Goal: Find specific page/section: Find specific page/section

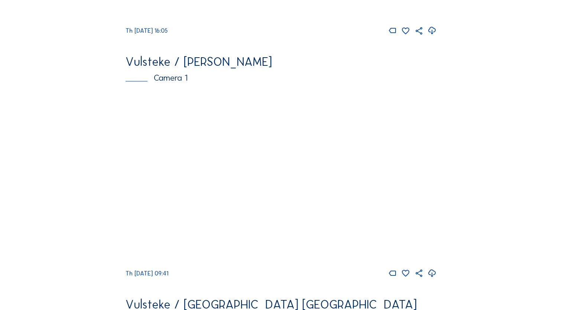
scroll to position [260, 0]
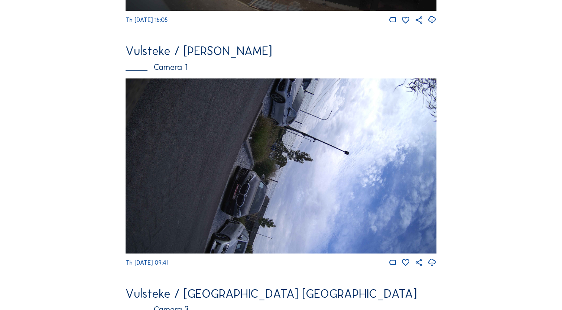
click at [204, 57] on div "Vulsteke / [PERSON_NAME]" at bounding box center [281, 51] width 311 height 12
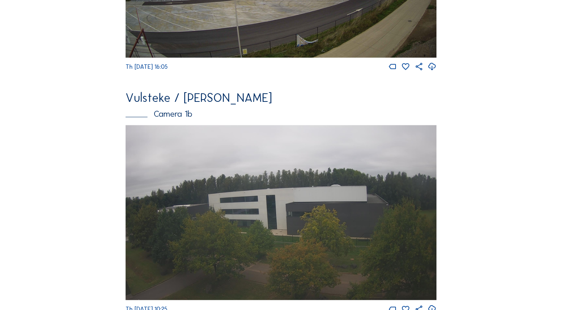
scroll to position [951, 0]
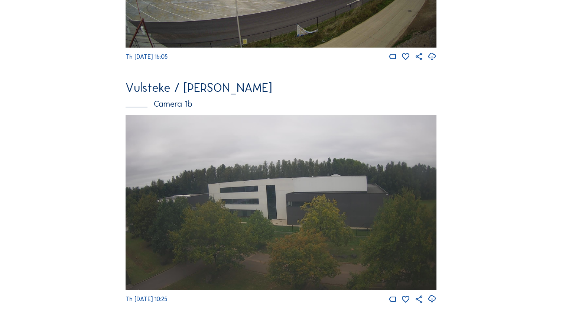
click at [245, 194] on img at bounding box center [281, 202] width 311 height 175
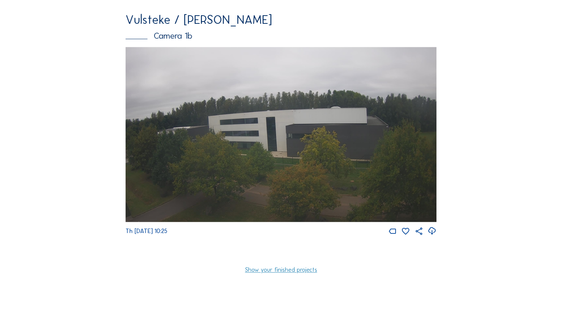
scroll to position [1004, 0]
